Goal: Communication & Community: Answer question/provide support

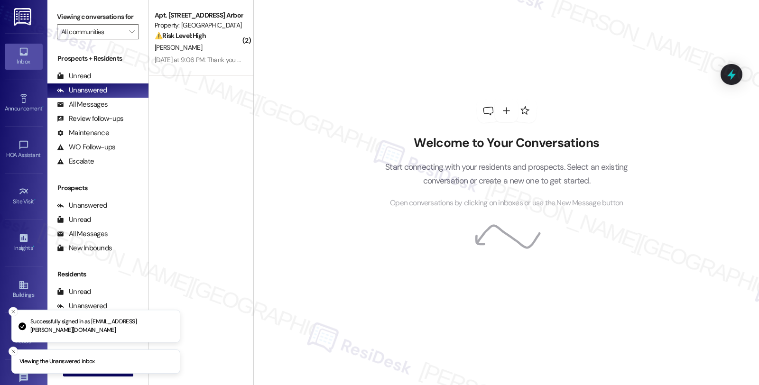
click at [211, 28] on div "Property: [GEOGRAPHIC_DATA]" at bounding box center [199, 25] width 88 height 10
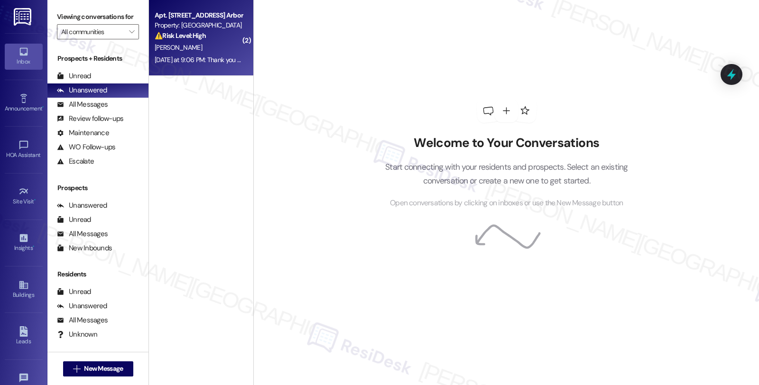
click at [223, 42] on div "[PERSON_NAME]" at bounding box center [199, 48] width 90 height 12
click at [186, 31] on strong "⚠️ Risk Level: High" at bounding box center [180, 35] width 51 height 9
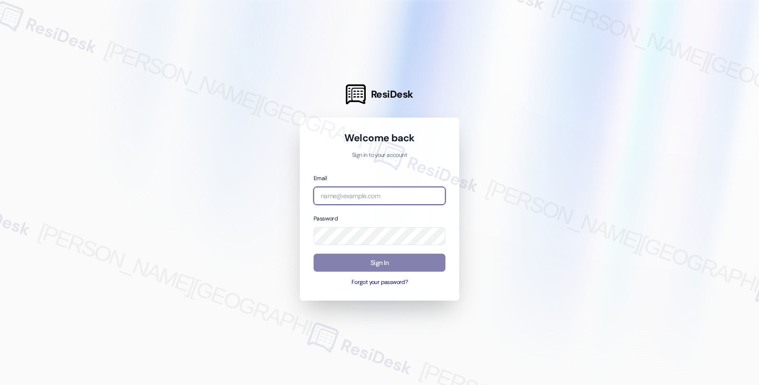
click at [329, 195] on input "email" at bounding box center [380, 196] width 132 height 19
type input "[EMAIL_ADDRESS][PERSON_NAME][DOMAIN_NAME]"
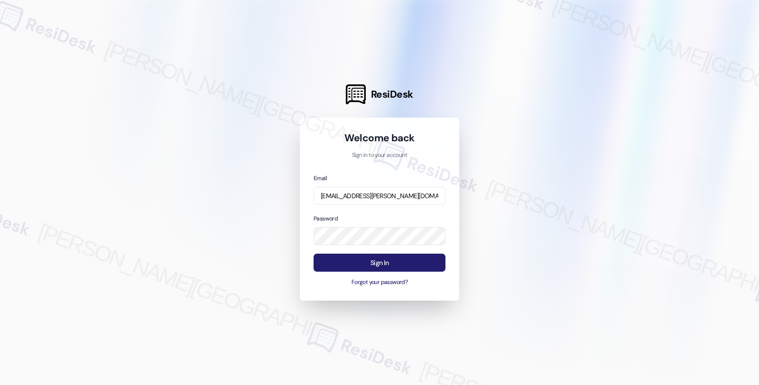
click at [395, 260] on button "Sign In" at bounding box center [380, 263] width 132 height 19
click at [384, 262] on button "Sign In" at bounding box center [380, 263] width 132 height 19
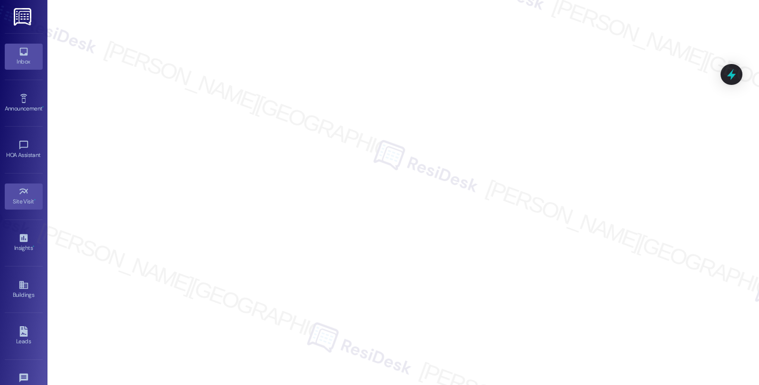
click at [24, 57] on div "Inbox" at bounding box center [23, 61] width 47 height 9
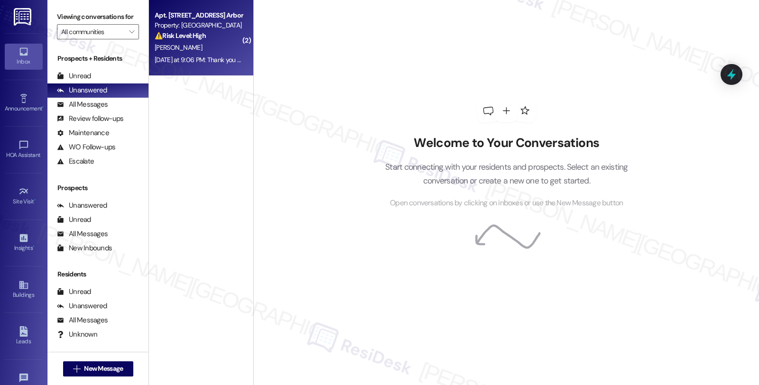
click at [222, 57] on div "[DATE] at 9:06 PM: Thank you for your message. Our offices are currently closed…" at bounding box center [446, 60] width 583 height 9
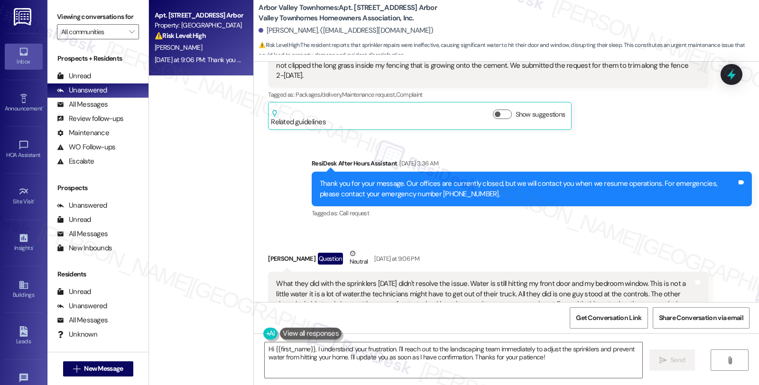
scroll to position [3156, 0]
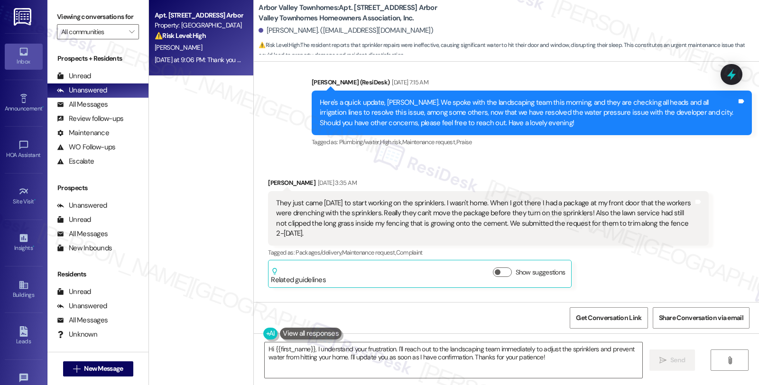
click at [353, 9] on b "Arbor Valley Townhomes: Apt. [STREET_ADDRESS] Arbor Valley Townhomes Homeowners…" at bounding box center [354, 13] width 190 height 20
copy b "5335"
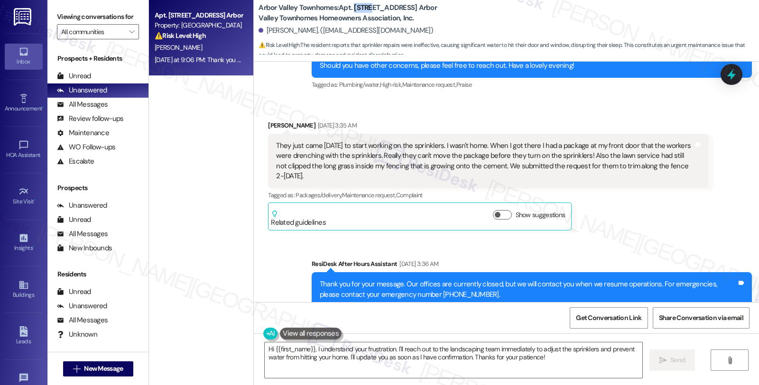
scroll to position [3419, 0]
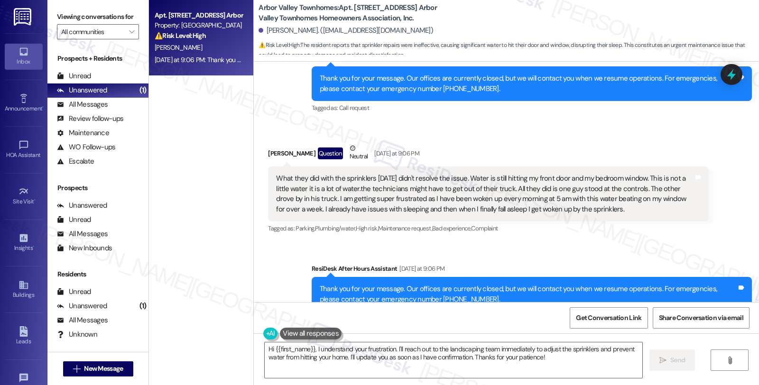
click at [270, 143] on div "[PERSON_NAME] Question Neutral [DATE] at 9:06 PM" at bounding box center [488, 154] width 440 height 23
copy div "[PERSON_NAME]"
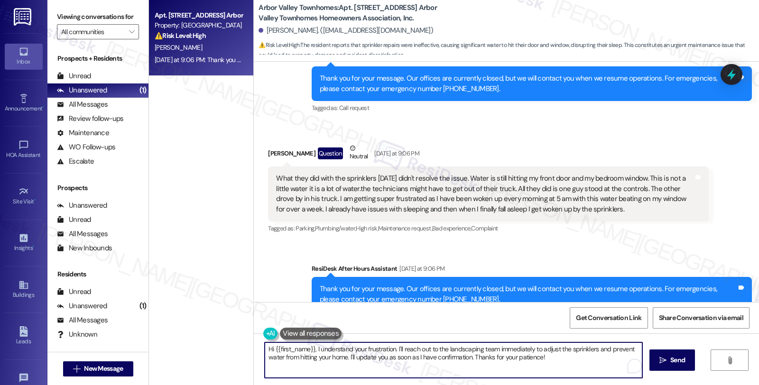
drag, startPoint x: 391, startPoint y: 349, endPoint x: 447, endPoint y: 350, distance: 55.5
click at [447, 350] on textarea "Hi {{first_name}}, I understand your frustration. I'll reach out to the landsca…" at bounding box center [454, 361] width 378 height 36
click at [544, 361] on textarea "Hi {{first_name}}, I understand your frustration. I'll reach out to the landsca…" at bounding box center [454, 361] width 378 height 36
paste textarea "#107-1"
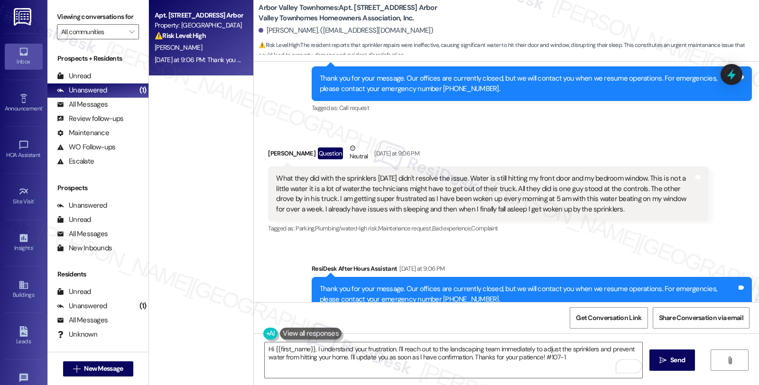
drag, startPoint x: 268, startPoint y: 146, endPoint x: 578, endPoint y: 182, distance: 312.4
click at [578, 182] on div "What they did with the sprinklers [DATE] didn't resolve the issue. Water is sti…" at bounding box center [488, 194] width 440 height 55
copy div "What they did with the sprinklers [DATE] didn't resolve the issue. Water is sti…"
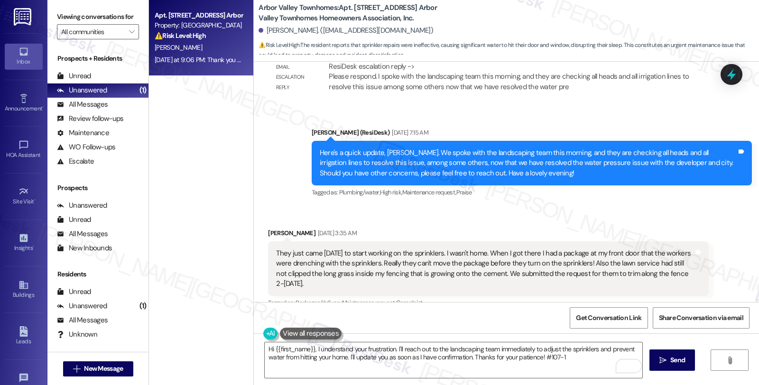
scroll to position [3103, 0]
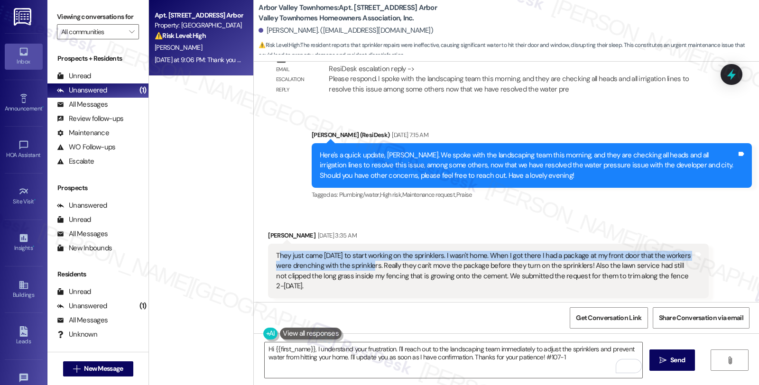
drag, startPoint x: 271, startPoint y: 235, endPoint x: 352, endPoint y: 247, distance: 81.5
click at [352, 251] on div "They just came [DATE] to start working on the sprinklers. I wasn't home. When I…" at bounding box center [484, 271] width 417 height 41
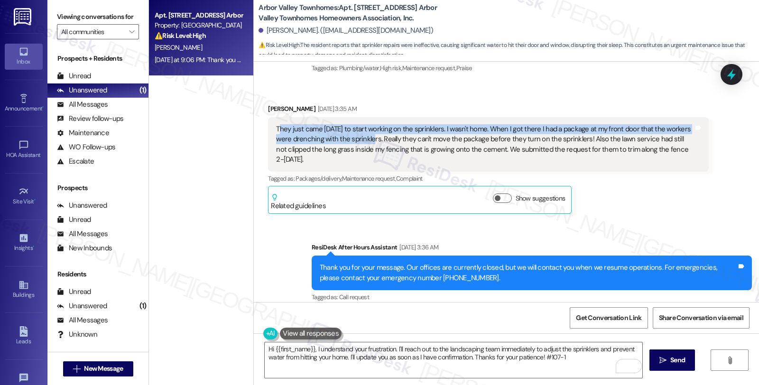
scroll to position [3208, 0]
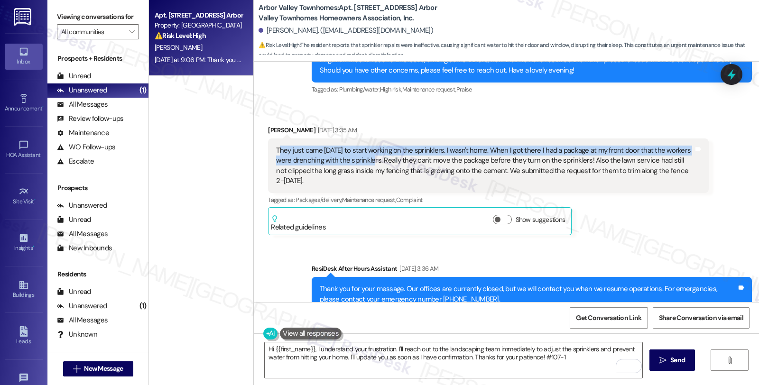
click at [277, 146] on div "They just came [DATE] to start working on the sprinklers. I wasn't home. When I…" at bounding box center [484, 166] width 417 height 41
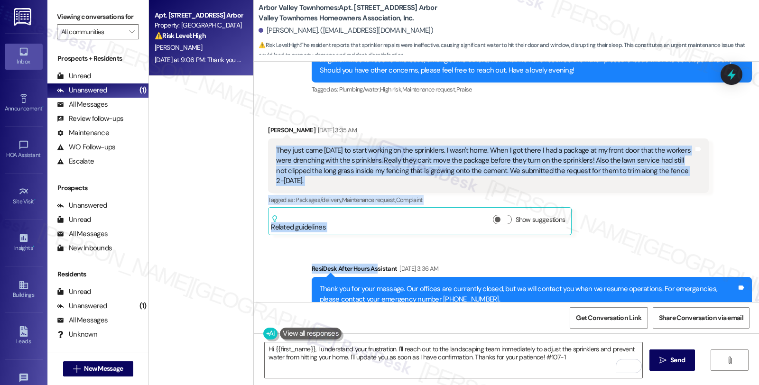
drag, startPoint x: 269, startPoint y: 130, endPoint x: 375, endPoint y: 220, distance: 138.4
click at [371, 219] on div "Lease started [DATE] 8:00 AM Survey, sent via SMS Residesk Automated Survey [DA…" at bounding box center [506, 182] width 505 height 241
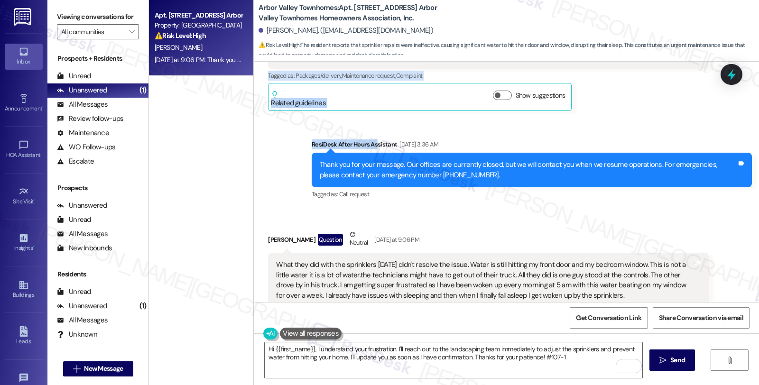
scroll to position [3419, 0]
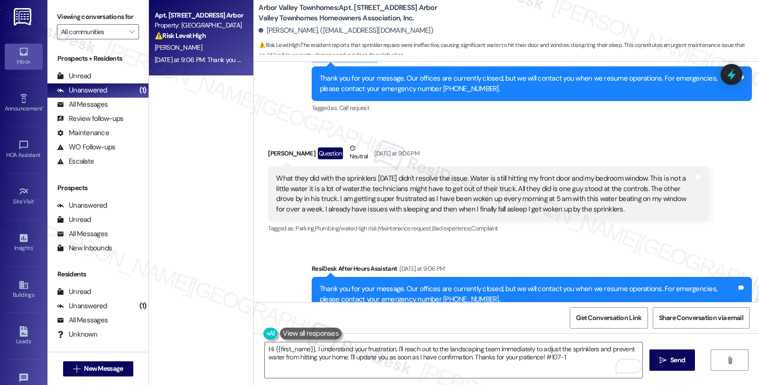
click at [575, 184] on div "What they did with the sprinklers [DATE] didn't resolve the issue. Water is sti…" at bounding box center [488, 194] width 440 height 55
copy div "Lore ipsu dolo sitam co adipi elitsed do eiu temporinci. U labo'e dolo. Magn A …"
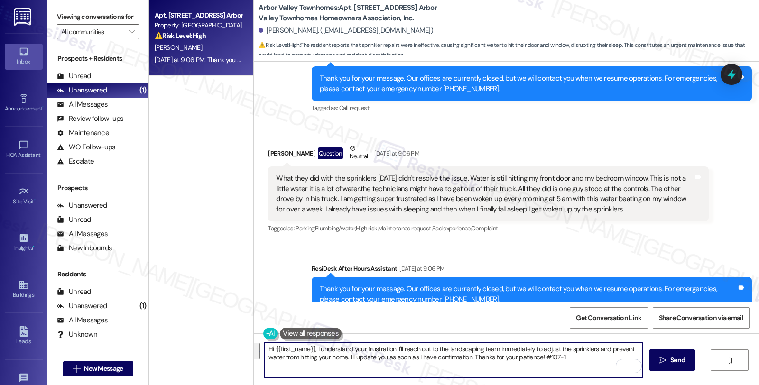
drag, startPoint x: 538, startPoint y: 356, endPoint x: 245, endPoint y: 338, distance: 293.3
click at [245, 338] on div "Apt. [STREET_ADDRESS] Arbor Valley Townhomes Homeowners Association, Inc. Prope…" at bounding box center [454, 192] width 610 height 385
paste textarea "[Resident's Name], I’m so sorry to hear about the issues with the sprinklers an…"
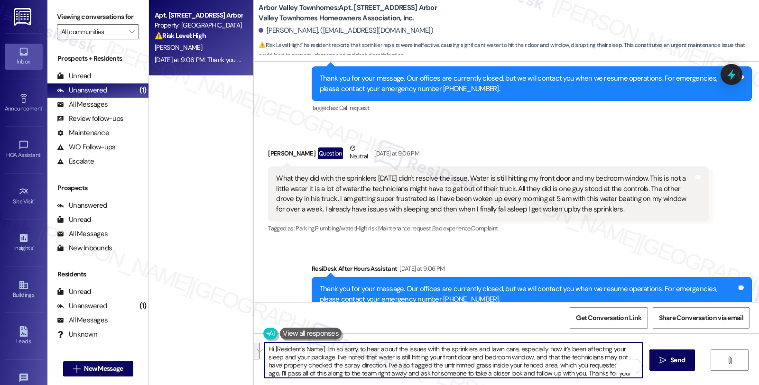
scroll to position [7, 0]
click at [409, 374] on textarea "Hi [Resident's Name], I’m so sorry to hear about the issues with the sprinklers…" at bounding box center [454, 361] width 378 height 36
drag, startPoint x: 268, startPoint y: 347, endPoint x: 317, endPoint y: 349, distance: 49.4
click at [317, 349] on textarea "Hi [Resident's Name], I’m so sorry to hear about the issues with the sprinklers…" at bounding box center [454, 361] width 378 height 36
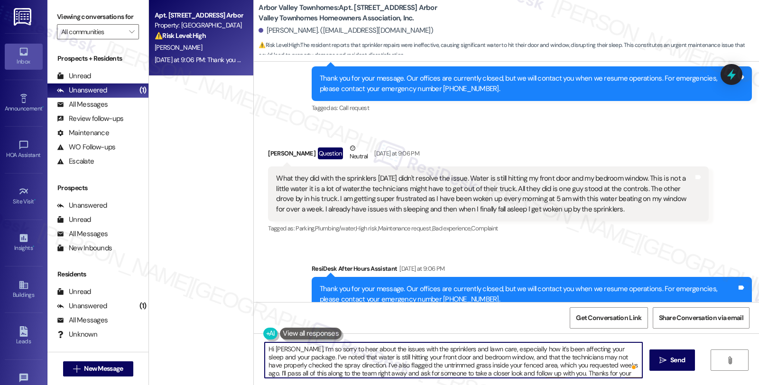
click at [288, 358] on textarea "Hi [PERSON_NAME], I’m so sorry to hear about the issues with the sprinklers and…" at bounding box center [454, 361] width 378 height 36
paste textarea "#107-1"
drag, startPoint x: 283, startPoint y: 364, endPoint x: 489, endPoint y: 356, distance: 206.1
click at [489, 356] on textarea "Hi [PERSON_NAME], I’m so sorry to hear about the issues with the sprinklers and…" at bounding box center [454, 361] width 378 height 36
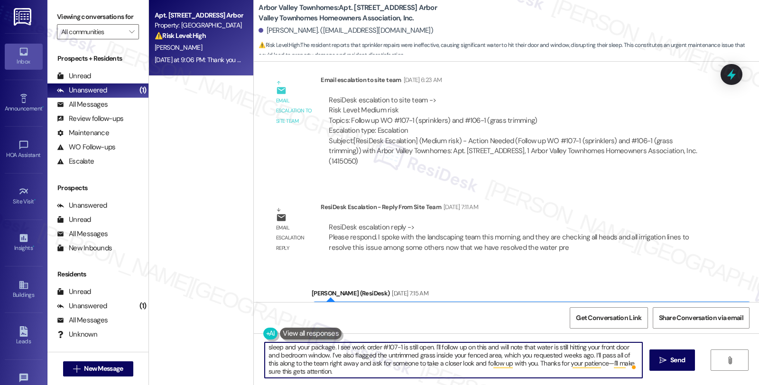
scroll to position [3261, 0]
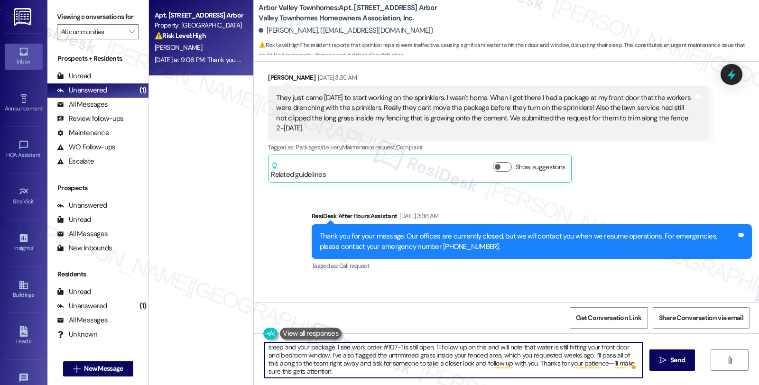
click at [288, 357] on textarea "Hi [PERSON_NAME], I’m so sorry to hear about the issues with the sprinklers and…" at bounding box center [454, 361] width 378 height 36
click at [314, 355] on textarea "Hi [PERSON_NAME], I’m so sorry to hear about the issues with the sprinklers and…" at bounding box center [454, 361] width 378 height 36
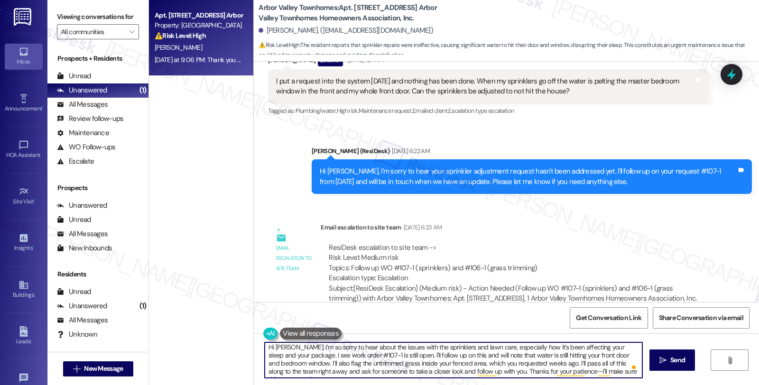
scroll to position [2787, 0]
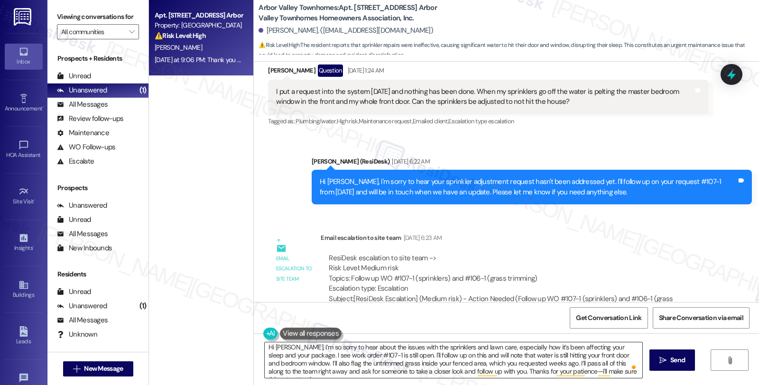
click at [437, 362] on textarea "Hi [PERSON_NAME], I’m so sorry to hear about the issues with the sprinklers and…" at bounding box center [454, 361] width 378 height 36
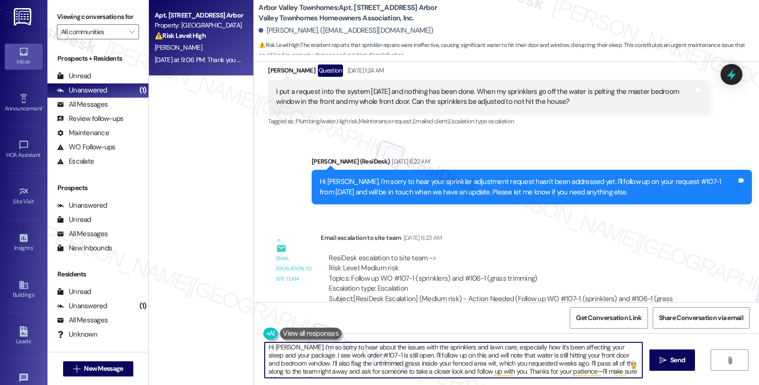
scroll to position [10, 0]
paste textarea "#106"
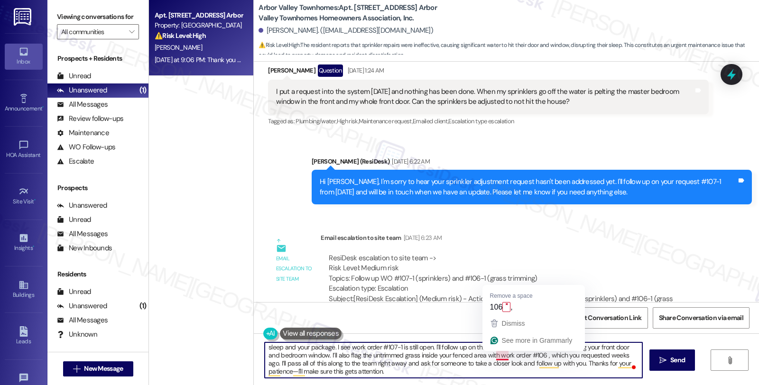
click at [491, 354] on textarea "Hi [PERSON_NAME], I’m so sorry to hear about the issues with the sprinklers and…" at bounding box center [454, 361] width 378 height 36
paste textarea "#106-1"
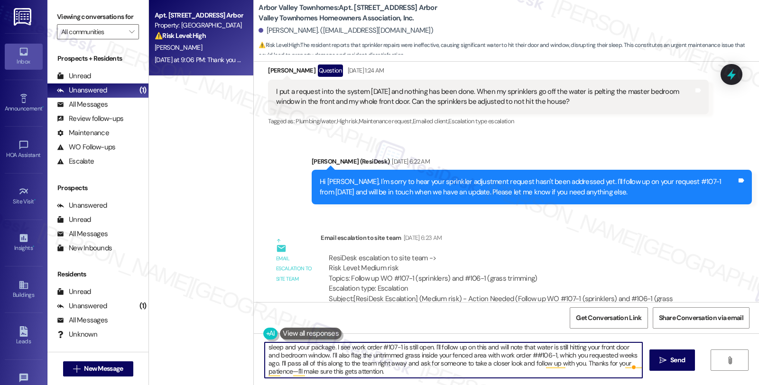
click at [602, 355] on textarea "Hi [PERSON_NAME], I’m so sorry to hear about the issues with the sprinklers and…" at bounding box center [454, 361] width 378 height 36
type textarea "Hi [PERSON_NAME], I’m so sorry to hear about the issues with the sprinklers and…"
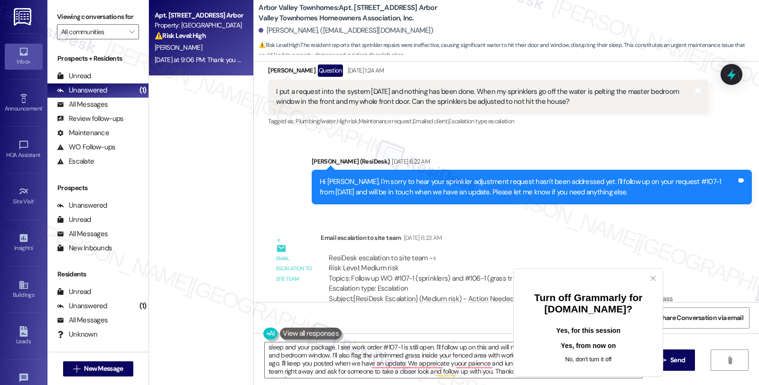
click at [650, 281] on icon "Close" at bounding box center [654, 279] width 8 height 8
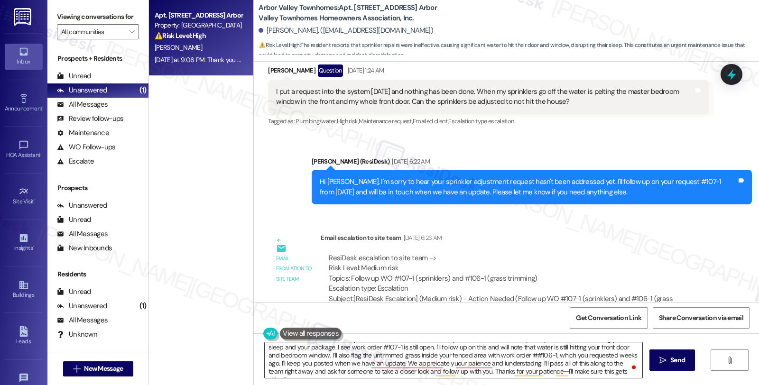
click at [597, 371] on textarea "Hi [PERSON_NAME], I’m so sorry to hear about the issues with the sprinklers and…" at bounding box center [454, 361] width 378 height 36
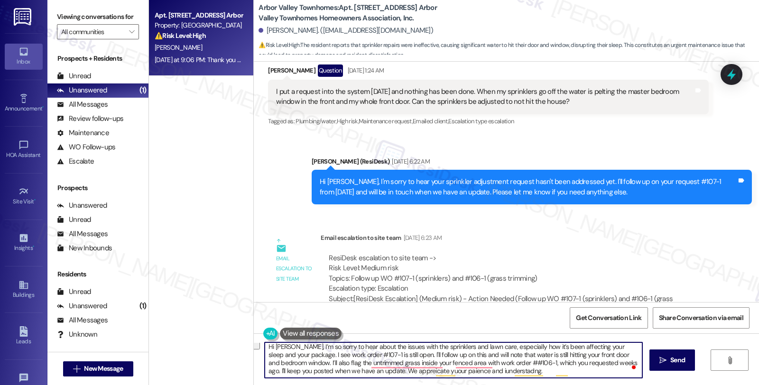
scroll to position [2, 0]
click at [489, 364] on textarea "Hi [PERSON_NAME], I’m so sorry to hear about the issues with the sprinklers and…" at bounding box center [454, 361] width 378 height 36
click at [515, 372] on textarea "Hi [PERSON_NAME], I’m so sorry to hear about the issues with the sprinklers and…" at bounding box center [454, 361] width 378 height 36
type textarea "Hi [PERSON_NAME], I’m so sorry to hear about the issues with the sprinklers and…"
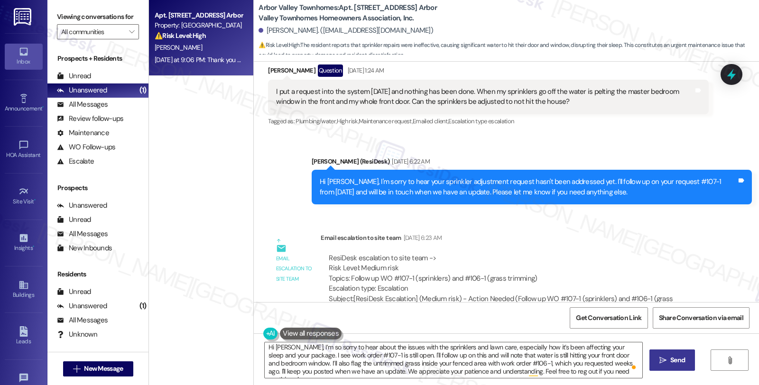
click at [658, 361] on span " Send" at bounding box center [673, 360] width 30 height 10
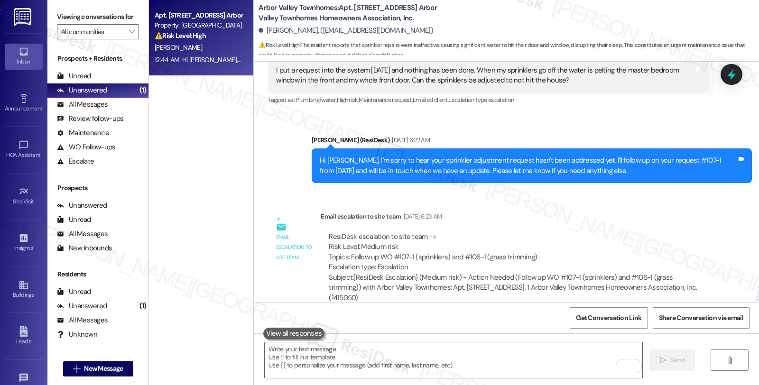
scroll to position [2801, 0]
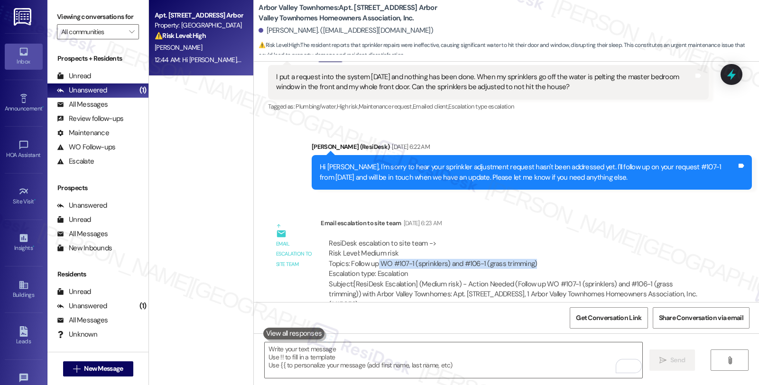
drag, startPoint x: 372, startPoint y: 251, endPoint x: 537, endPoint y: 253, distance: 164.6
click at [537, 253] on div "ResiDesk escalation to site team -> Risk Level: Medium risk Topics: Follow up W…" at bounding box center [515, 259] width 372 height 41
copy div "WO #107-1 (sprinklers) and #106-1 (grass trimming)"
click at [732, 65] on div at bounding box center [731, 74] width 28 height 27
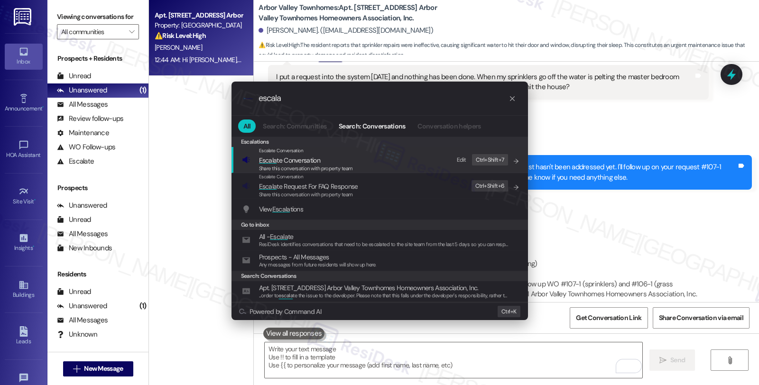
type input "escala"
click at [340, 165] on span "Share this conversation with property team" at bounding box center [306, 168] width 94 height 7
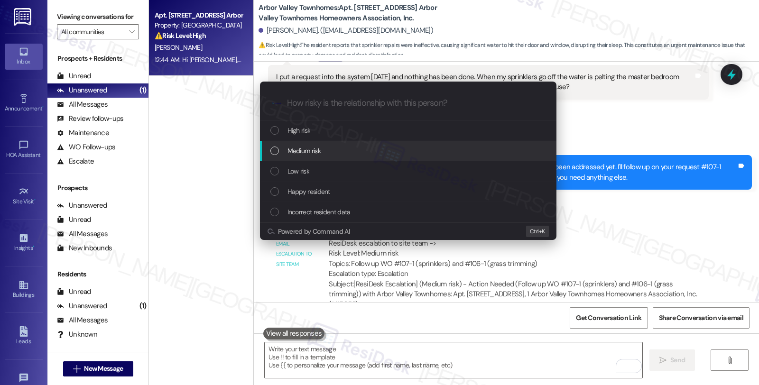
click at [331, 155] on div "Medium risk" at bounding box center [409, 151] width 278 height 10
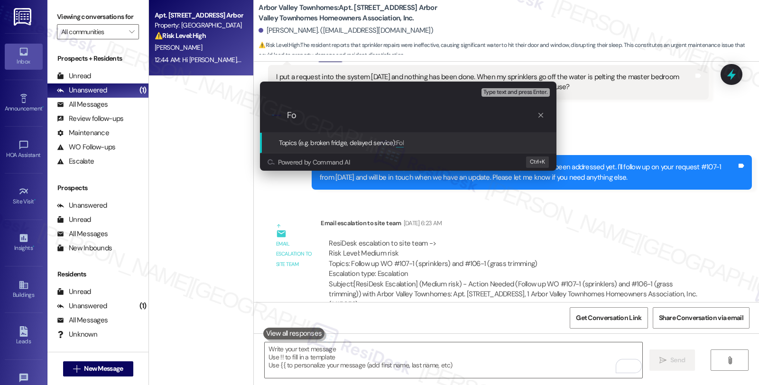
type input "F"
paste input "WO #107-1 (sprinklers) and #106-1 (grass trimming)"
type input "WO #107-1 (sprinklers) and #106-1 (grass trimming)"
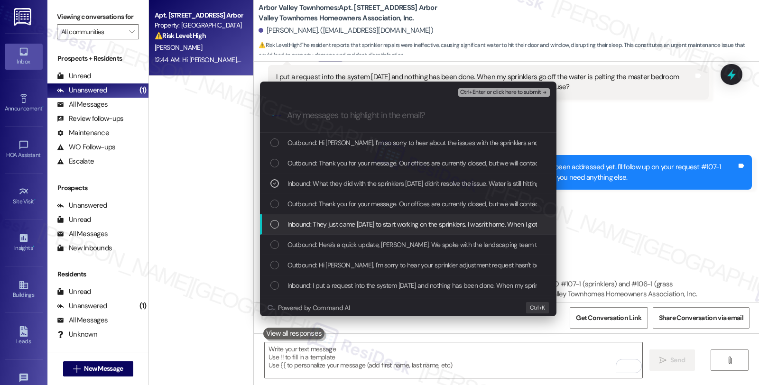
click at [330, 218] on div "Inbound: They just came [DATE] to start working on the sprinklers. I wasn't hom…" at bounding box center [408, 224] width 297 height 20
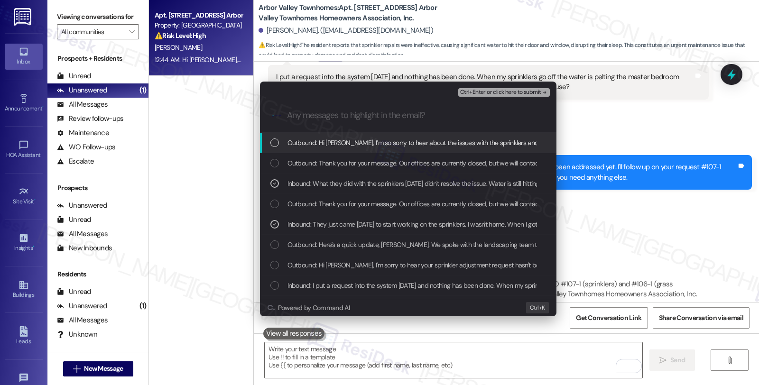
click at [495, 89] on span "Ctrl+Enter or click here to submit" at bounding box center [500, 92] width 81 height 7
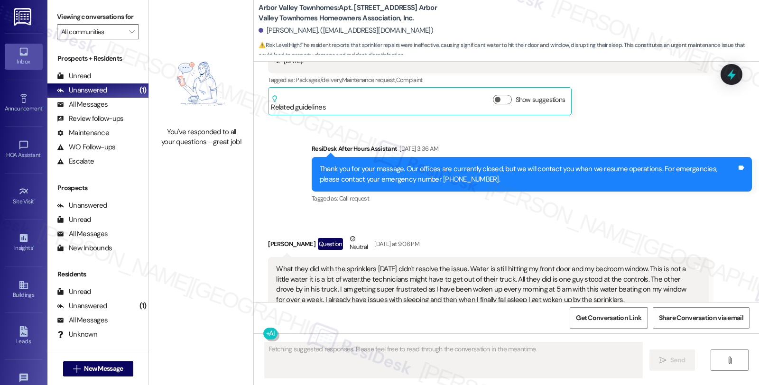
scroll to position [3529, 0]
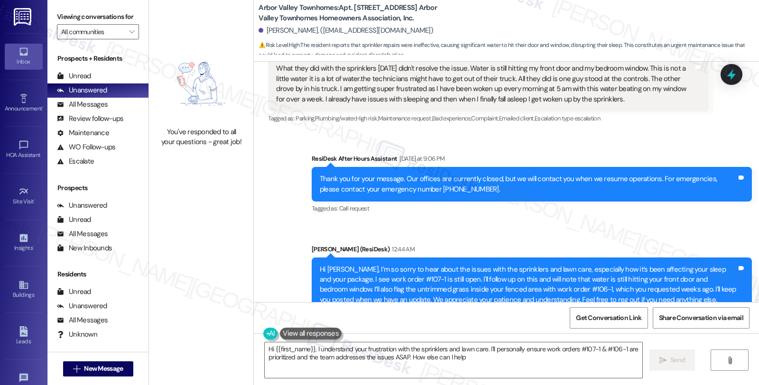
type textarea "Hi {{first_name}}, I understand your frustration with the sprinklers and lawn c…"
